Goal: Information Seeking & Learning: Understand process/instructions

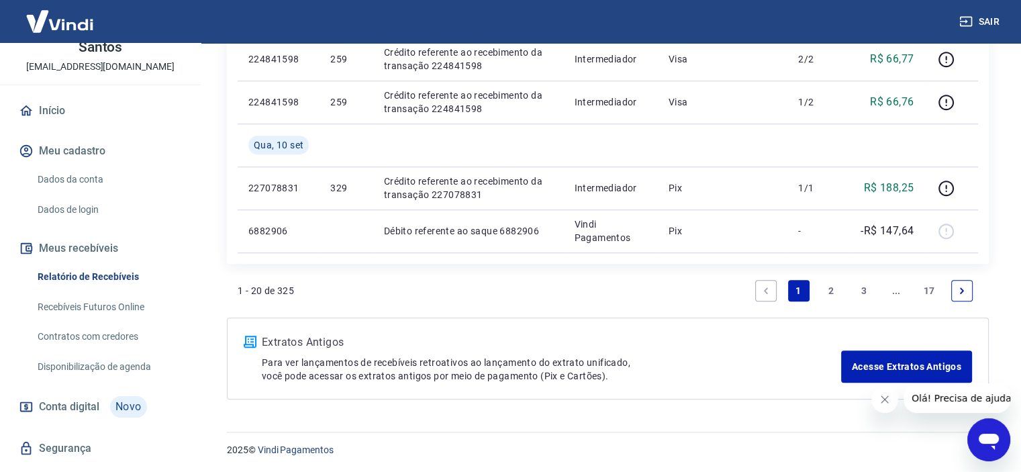
scroll to position [118, 0]
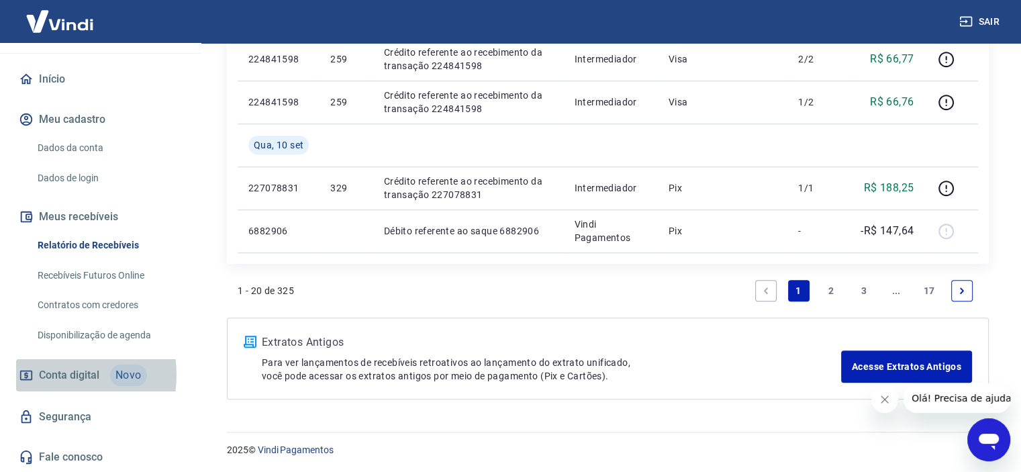
click at [50, 375] on span "Conta digital" at bounding box center [69, 375] width 60 height 19
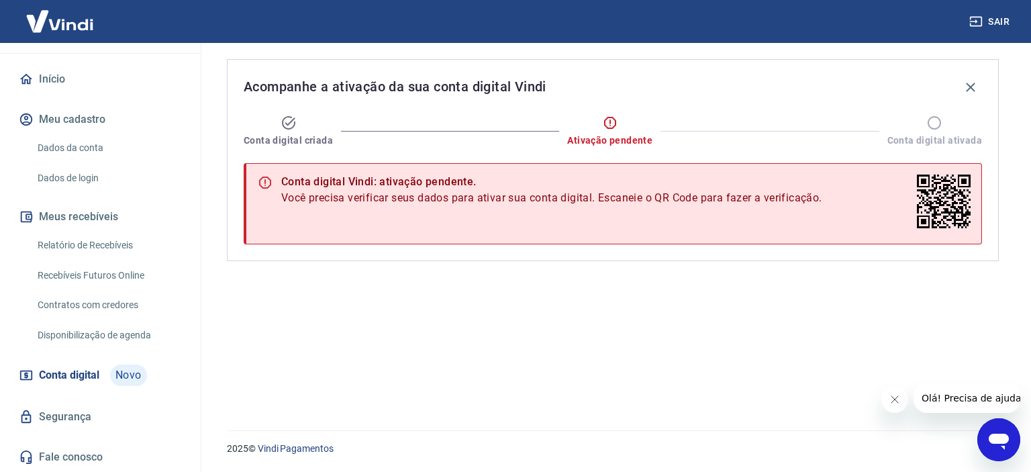
click at [64, 148] on link "Dados da conta" at bounding box center [108, 148] width 152 height 28
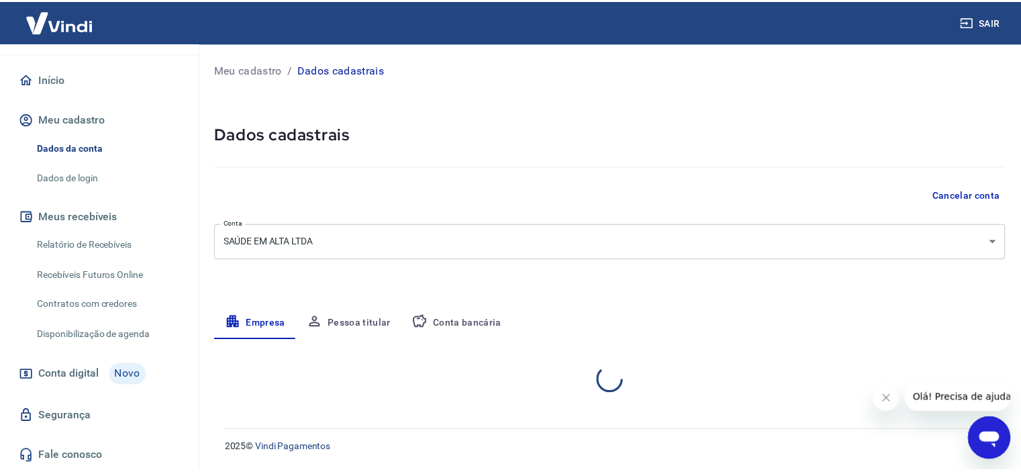
select select "MG"
select select "business"
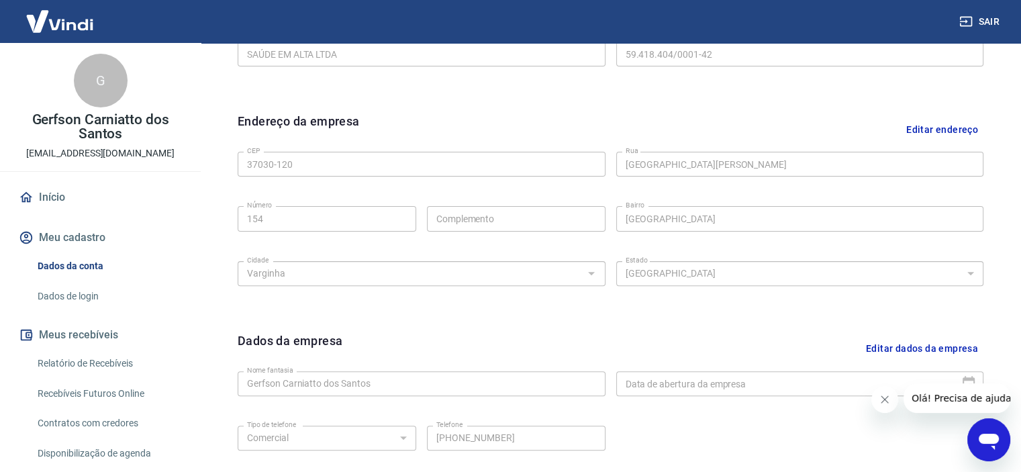
scroll to position [227, 0]
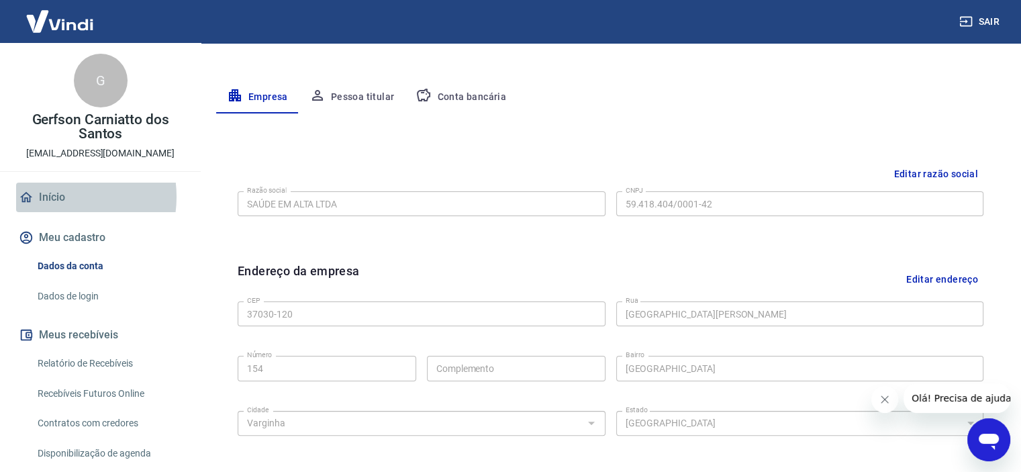
click at [58, 197] on link "Início" at bounding box center [100, 198] width 169 height 30
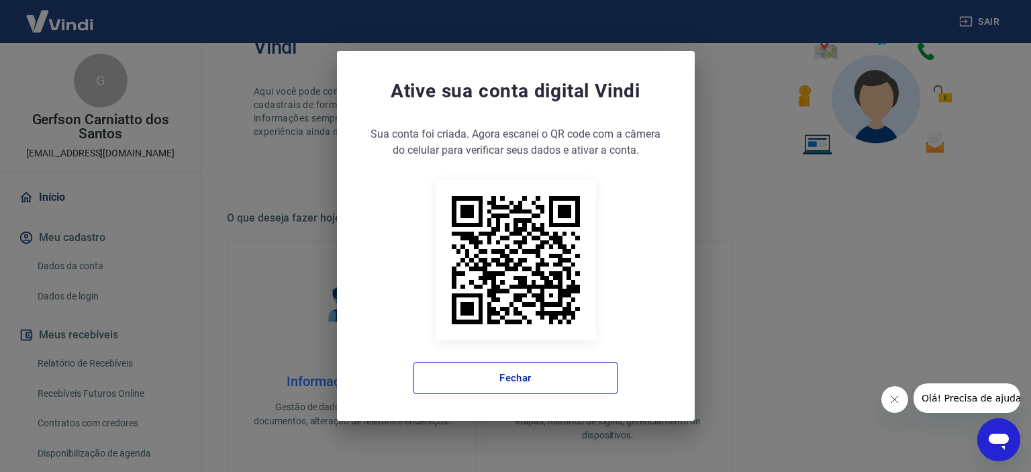
drag, startPoint x: 563, startPoint y: 377, endPoint x: 622, endPoint y: 357, distance: 61.8
click at [564, 377] on button "Fechar" at bounding box center [516, 378] width 204 height 32
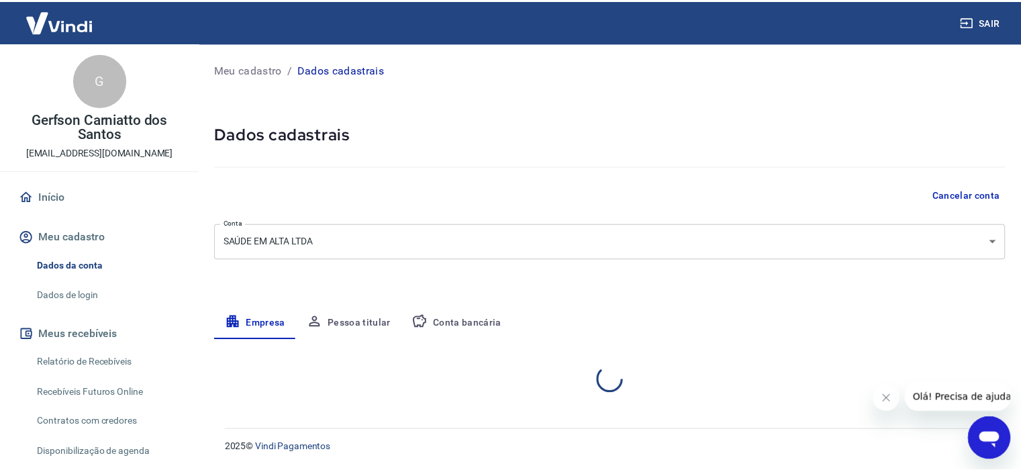
select select "MG"
select select "business"
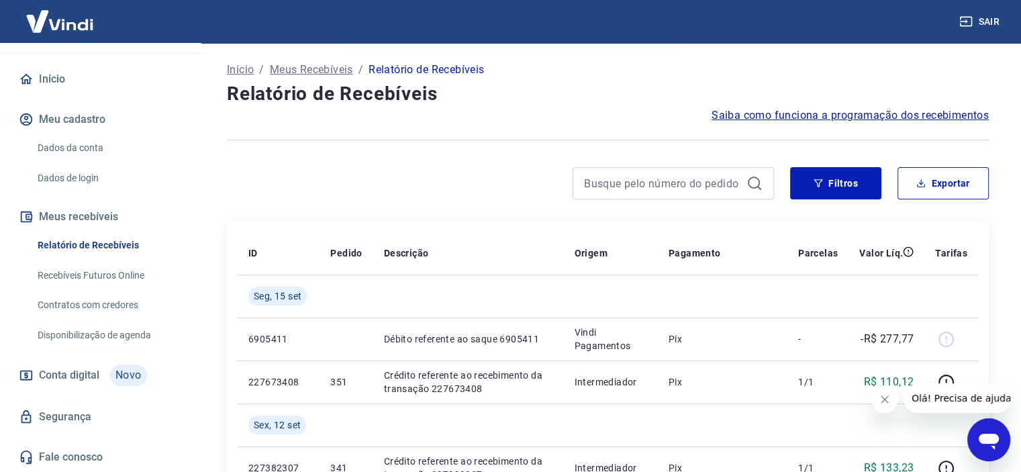
click at [983, 441] on icon "Abrir janela de mensagens" at bounding box center [989, 442] width 20 height 16
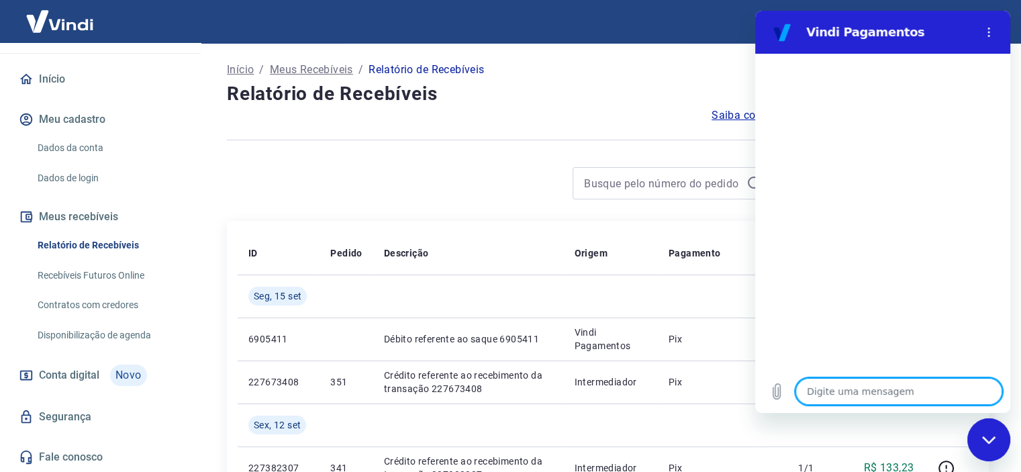
click at [874, 392] on textarea at bounding box center [899, 391] width 207 height 27
type textarea "o"
type textarea "x"
type textarea "ol"
type textarea "x"
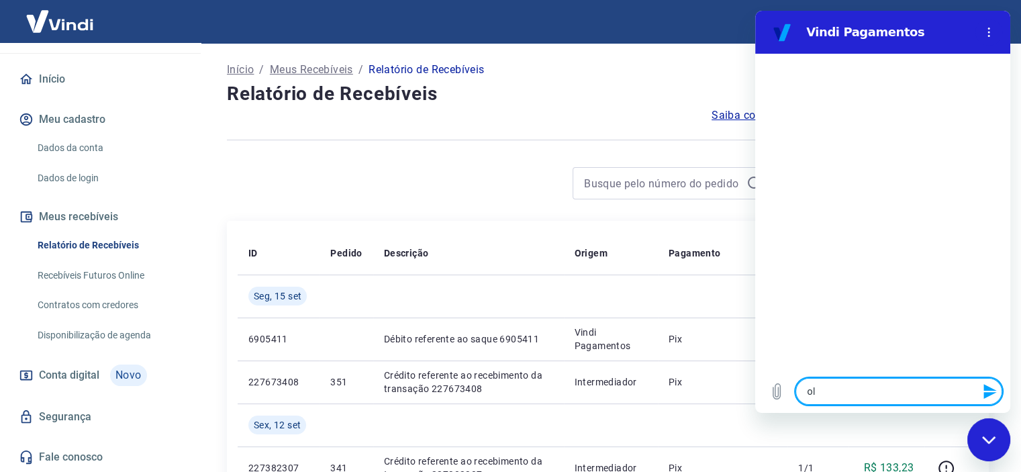
type textarea "olá"
type textarea "x"
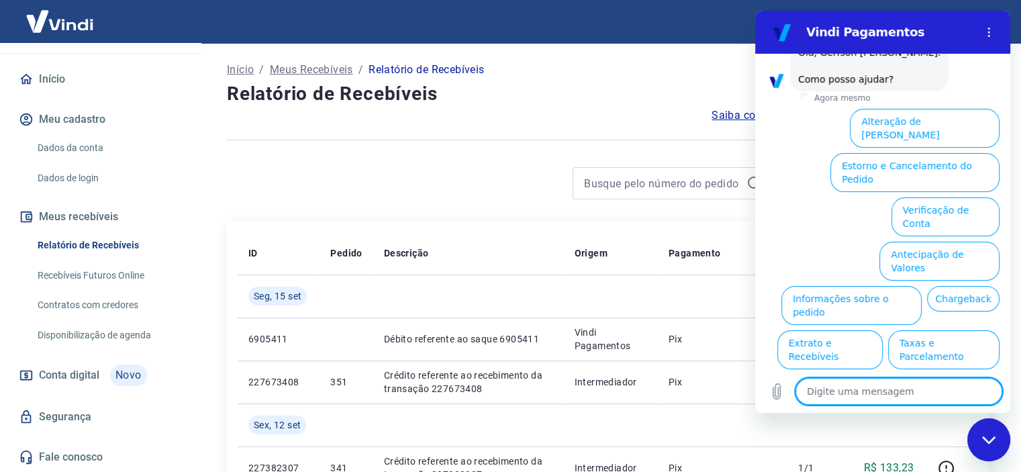
scroll to position [97, 0]
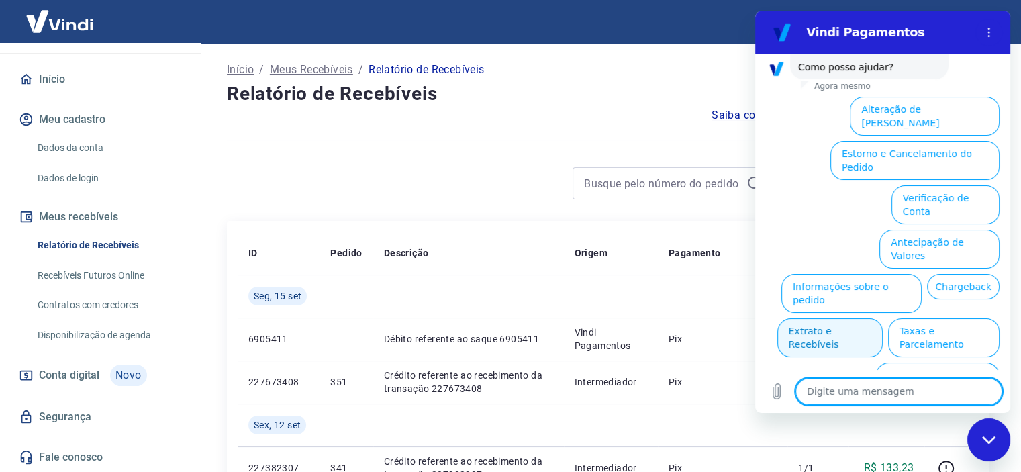
click at [883, 318] on button "Extrato e Recebíveis" at bounding box center [830, 337] width 105 height 39
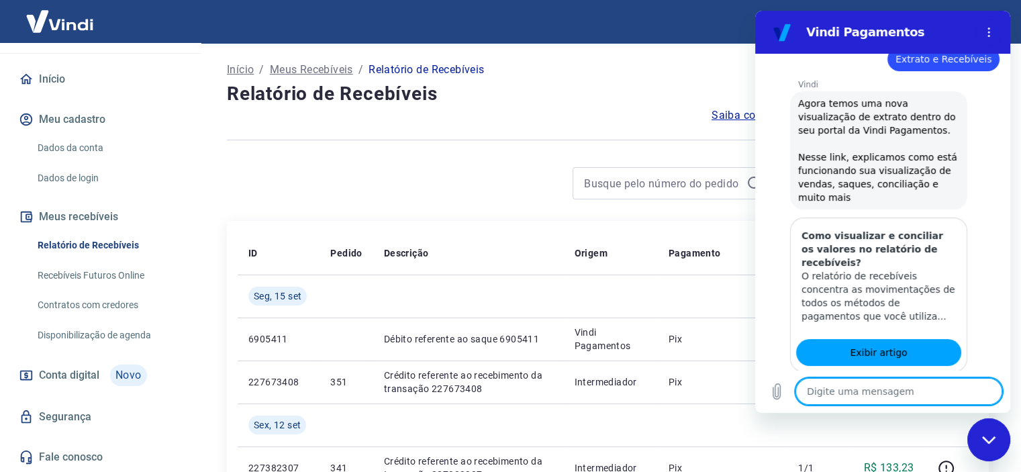
scroll to position [218, 0]
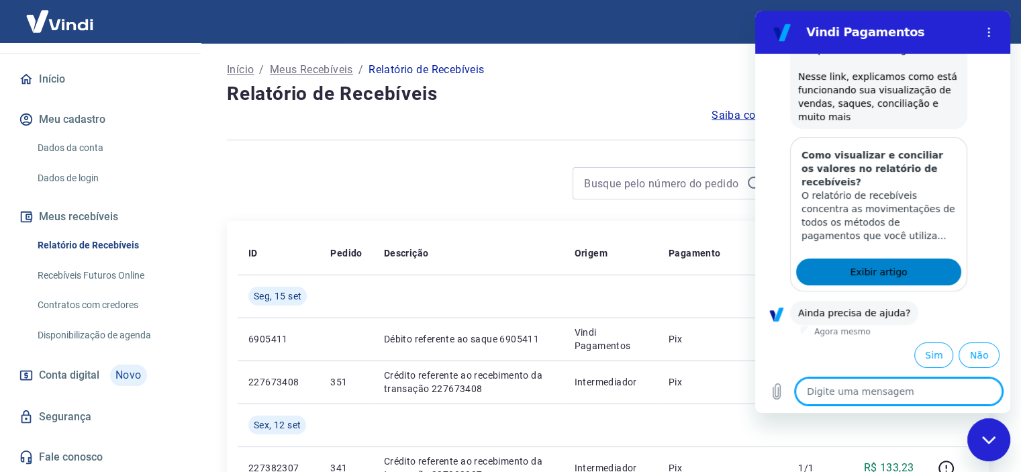
click at [899, 276] on link "Exibir artigo" at bounding box center [878, 272] width 165 height 27
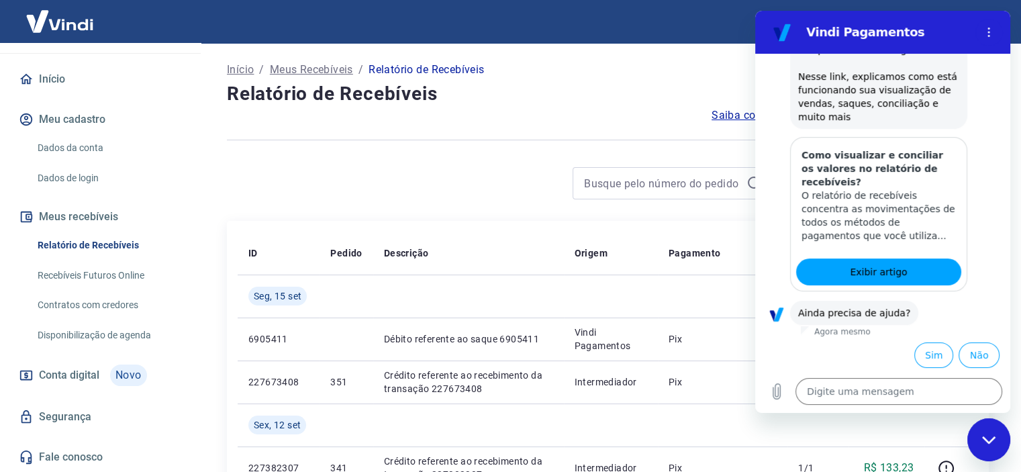
click at [510, 129] on div at bounding box center [608, 140] width 762 height 33
click at [41, 75] on link "Início" at bounding box center [100, 79] width 169 height 30
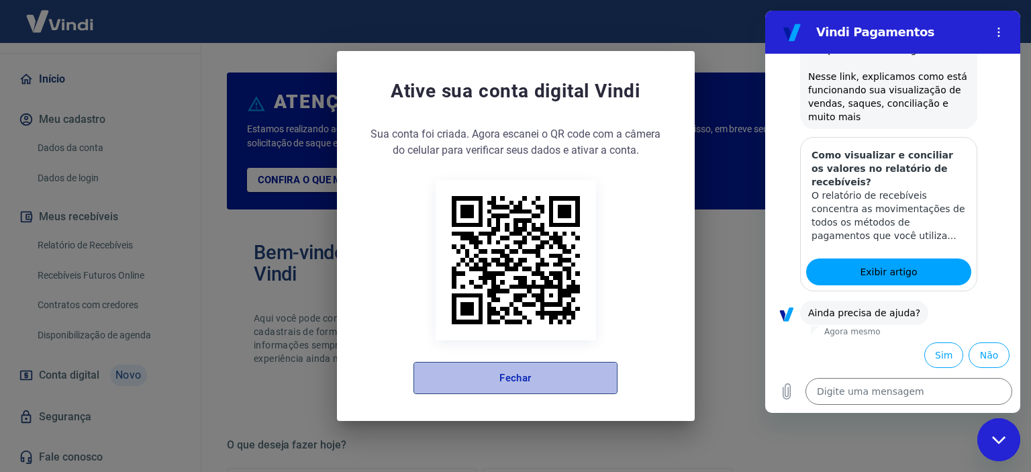
click at [561, 364] on button "Fechar" at bounding box center [516, 378] width 204 height 32
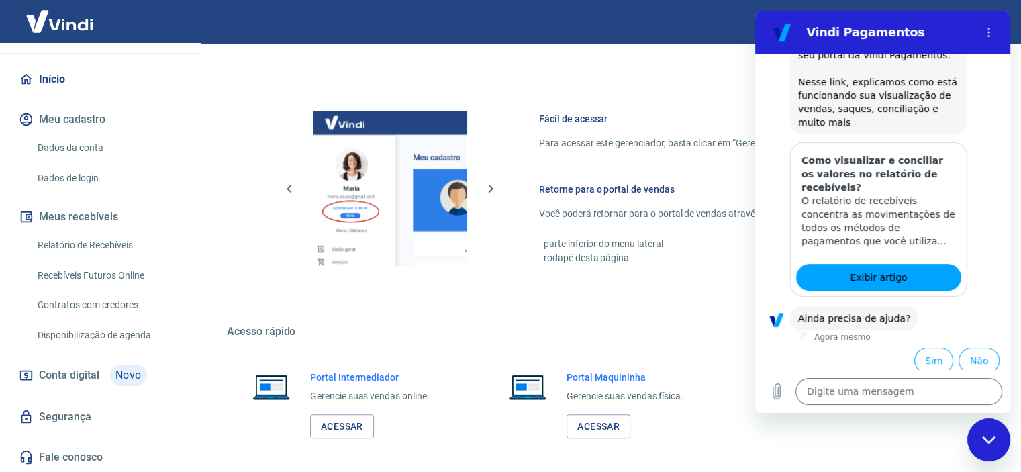
scroll to position [218, 0]
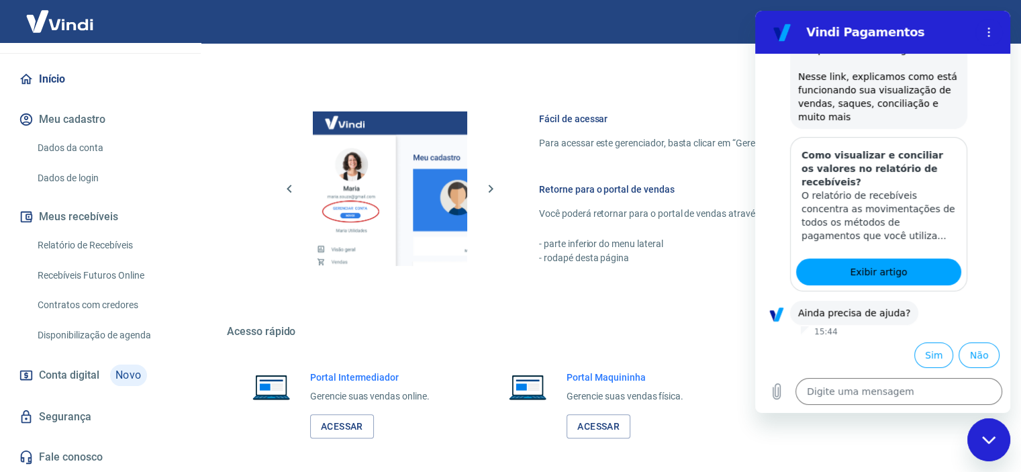
click at [112, 236] on link "Relatório de Recebíveis" at bounding box center [108, 246] width 152 height 28
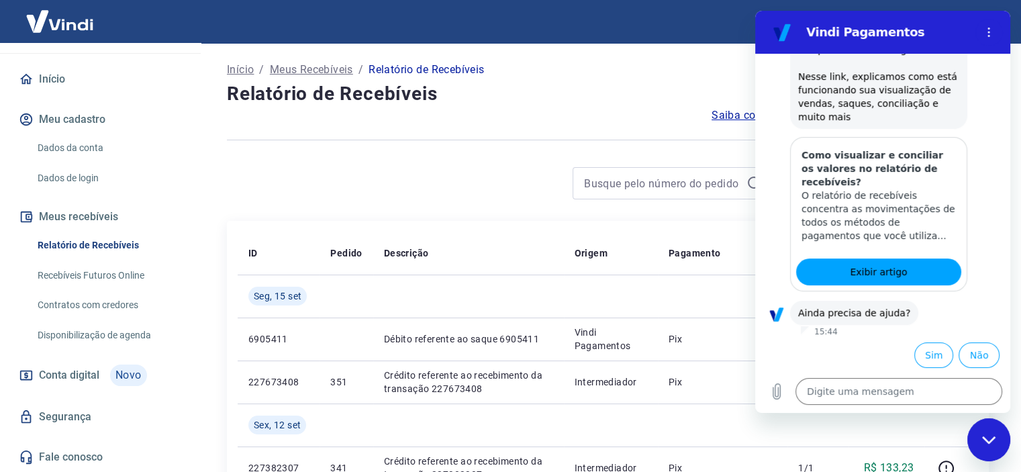
click at [463, 194] on div at bounding box center [500, 183] width 547 height 32
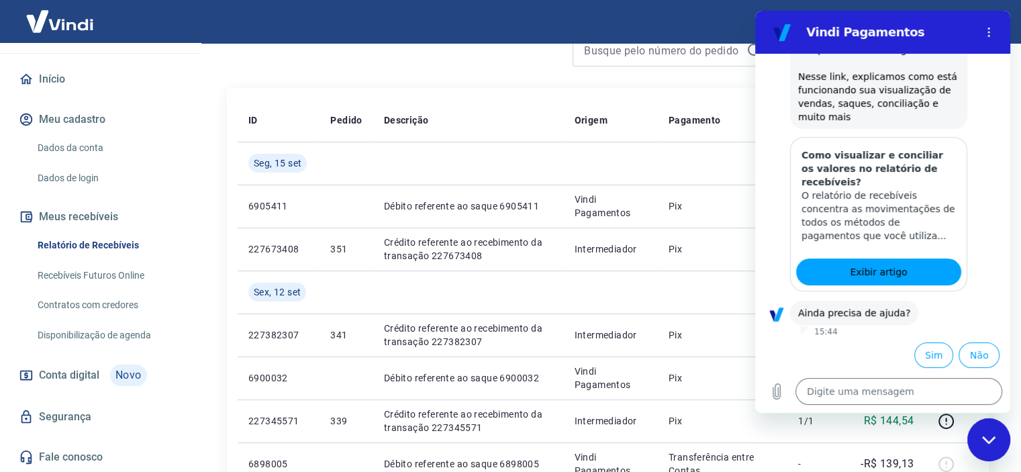
scroll to position [134, 0]
click at [925, 38] on h2 "Vindi Pagamentos" at bounding box center [888, 32] width 164 height 16
click at [1003, 26] on section "Vindi Pagamentos" at bounding box center [882, 32] width 255 height 43
click at [993, 31] on icon "Menu de opções" at bounding box center [989, 32] width 11 height 11
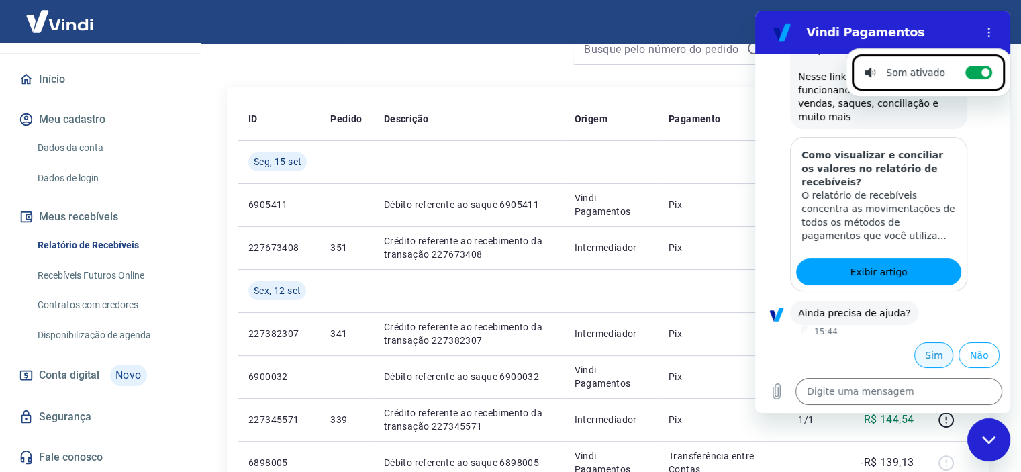
click at [925, 352] on button "Sim" at bounding box center [933, 355] width 39 height 26
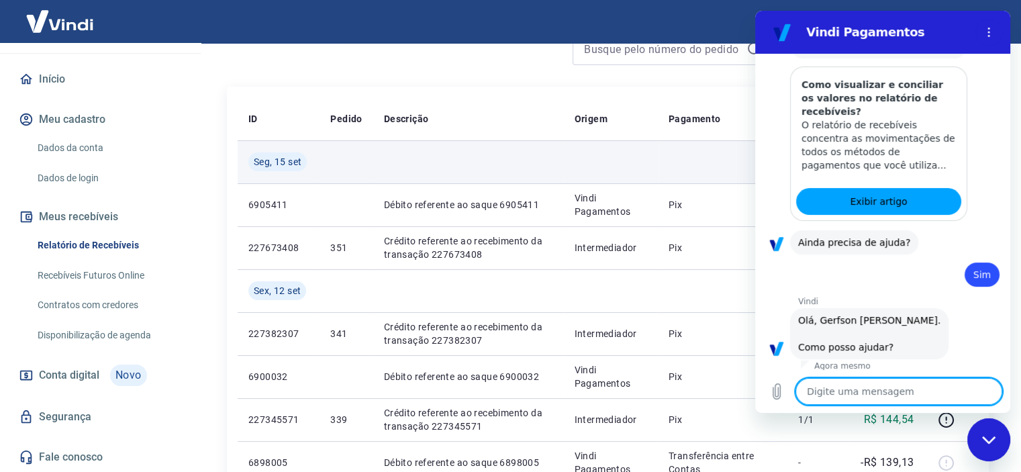
click at [689, 169] on td at bounding box center [723, 161] width 130 height 43
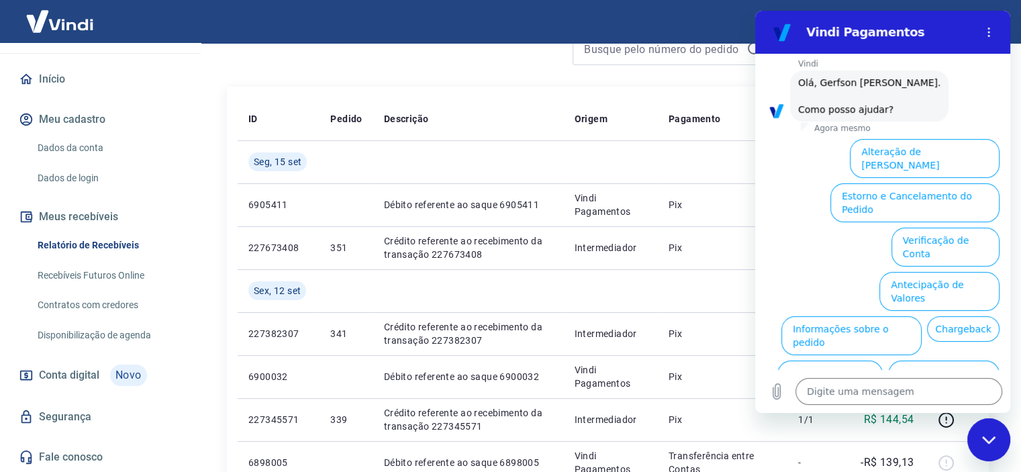
scroll to position [567, 0]
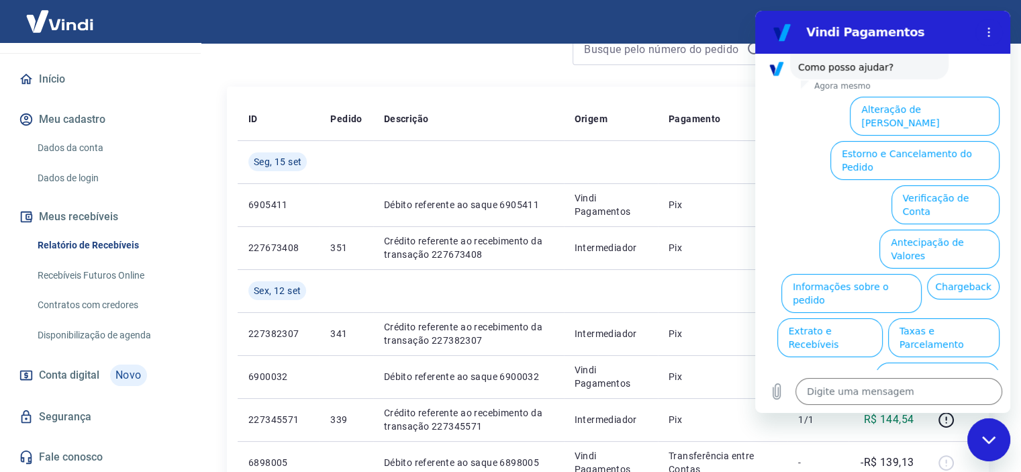
click at [990, 440] on icon "Fechar janela de mensagens" at bounding box center [988, 439] width 13 height 7
type textarea "x"
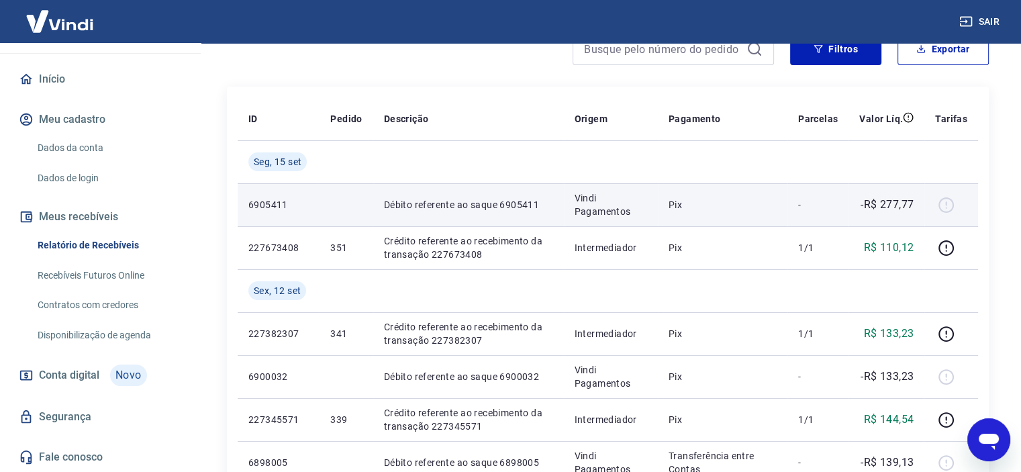
scroll to position [0, 0]
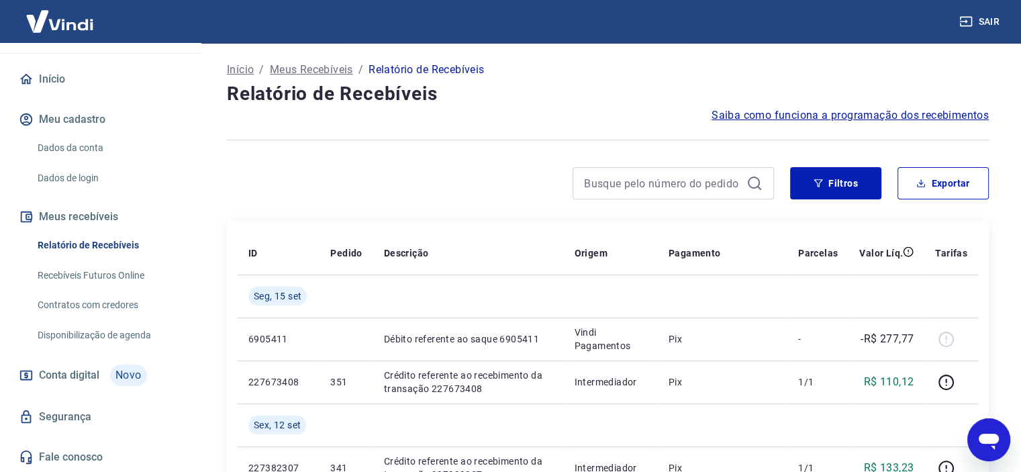
click at [766, 118] on span "Saiba como funciona a programação dos recebimentos" at bounding box center [850, 115] width 277 height 16
